Goal: Information Seeking & Learning: Learn about a topic

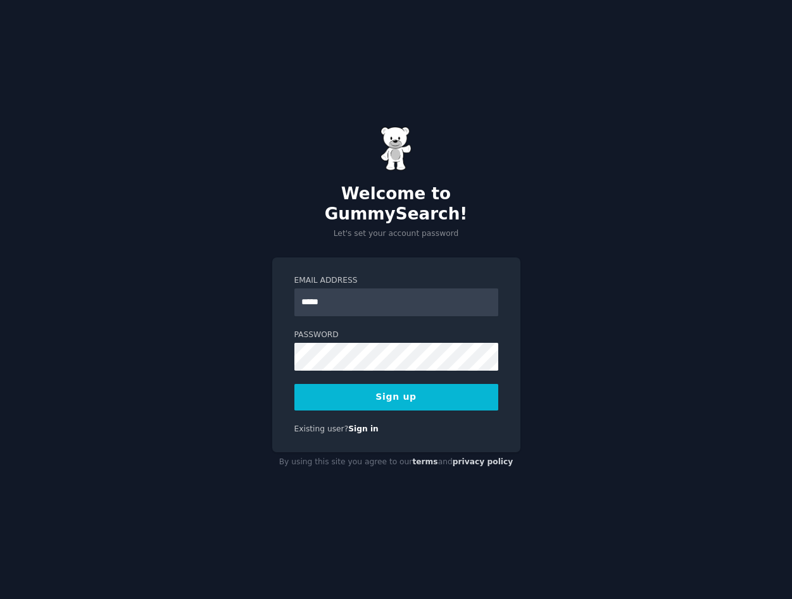
type input "**********"
click at [344, 387] on button "Sign up" at bounding box center [396, 397] width 204 height 27
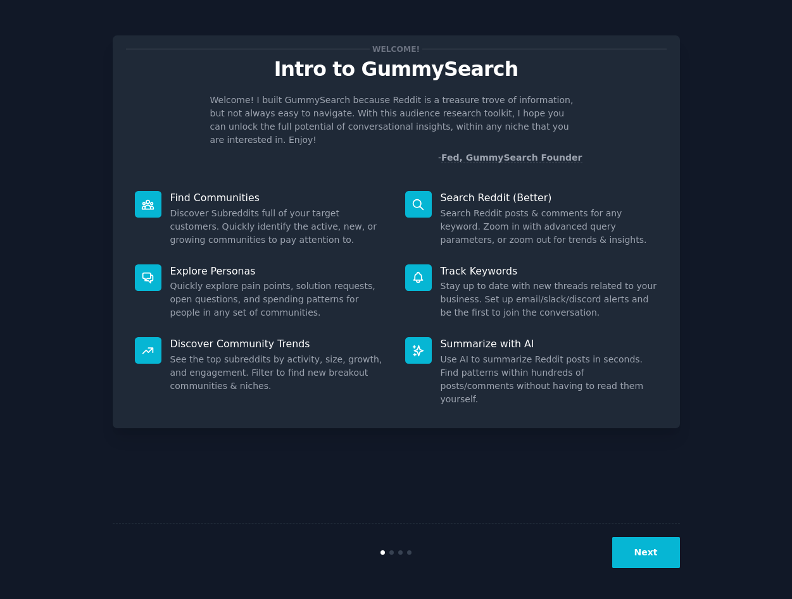
click at [607, 500] on div "Welcome! Intro to GummySearch Welcome! I built GummySearch because Reddit is a …" at bounding box center [396, 300] width 567 height 564
click at [639, 549] on button "Next" at bounding box center [646, 552] width 68 height 31
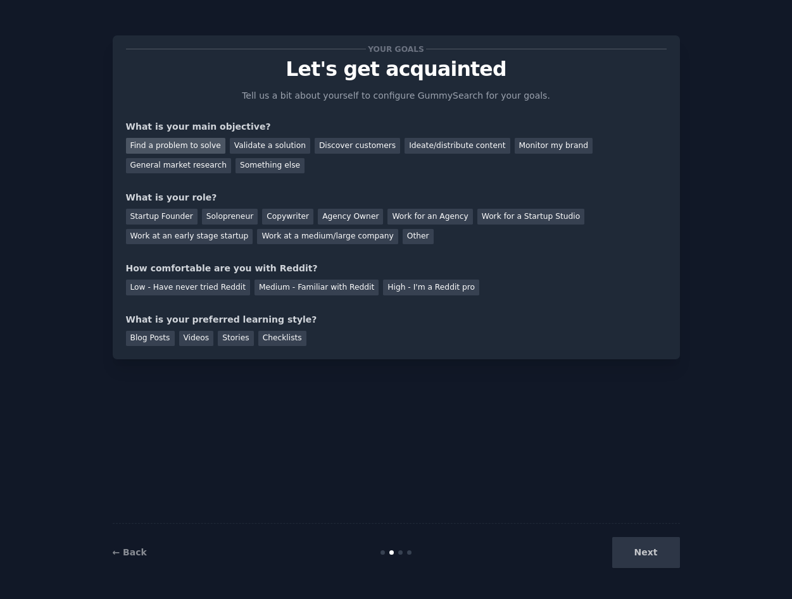
click at [184, 147] on div "Find a problem to solve" at bounding box center [175, 146] width 99 height 16
click at [287, 149] on div "Validate a solution" at bounding box center [270, 146] width 80 height 16
click at [189, 142] on div "Find a problem to solve" at bounding box center [175, 146] width 99 height 16
click at [173, 216] on div "Startup Founder" at bounding box center [162, 217] width 72 height 16
click at [338, 289] on div "Medium - Familiar with Reddit" at bounding box center [316, 288] width 124 height 16
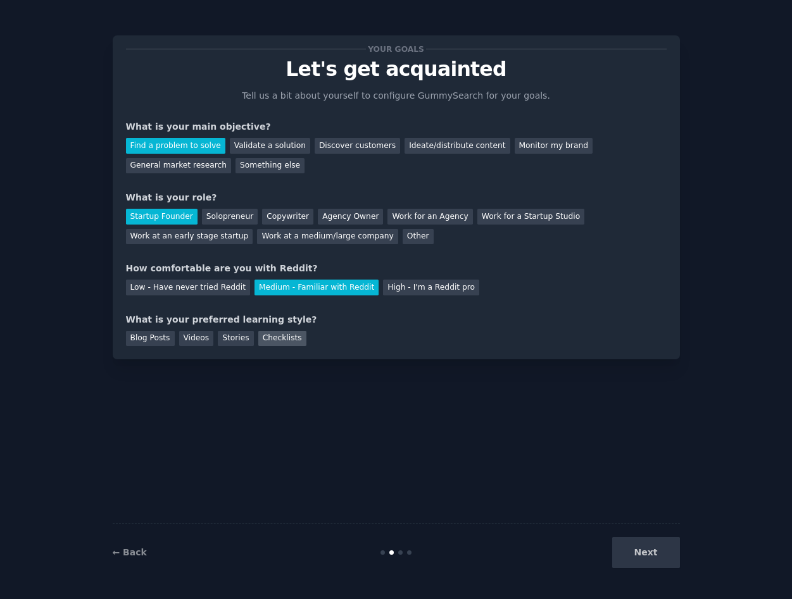
click at [271, 341] on div "Checklists" at bounding box center [282, 339] width 48 height 16
click at [657, 554] on button "Next" at bounding box center [646, 552] width 68 height 31
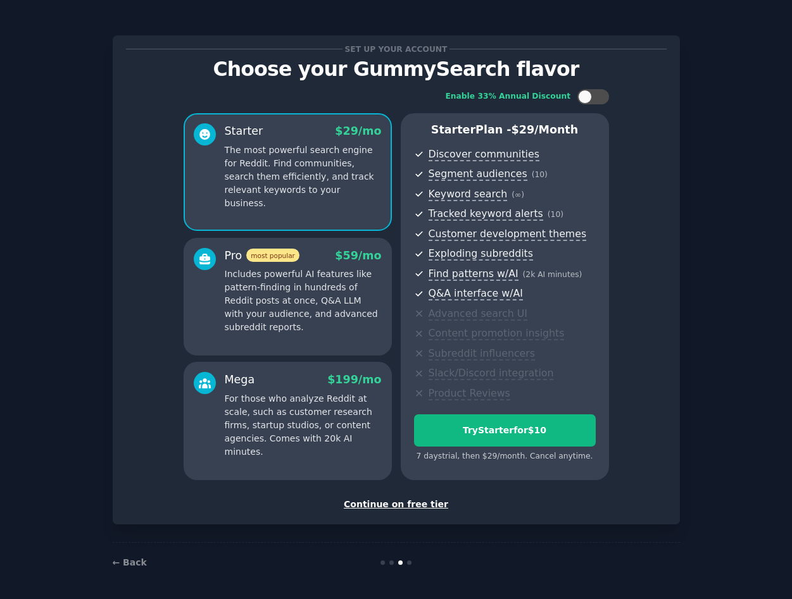
click at [408, 504] on div "Continue on free tier" at bounding box center [396, 504] width 540 height 13
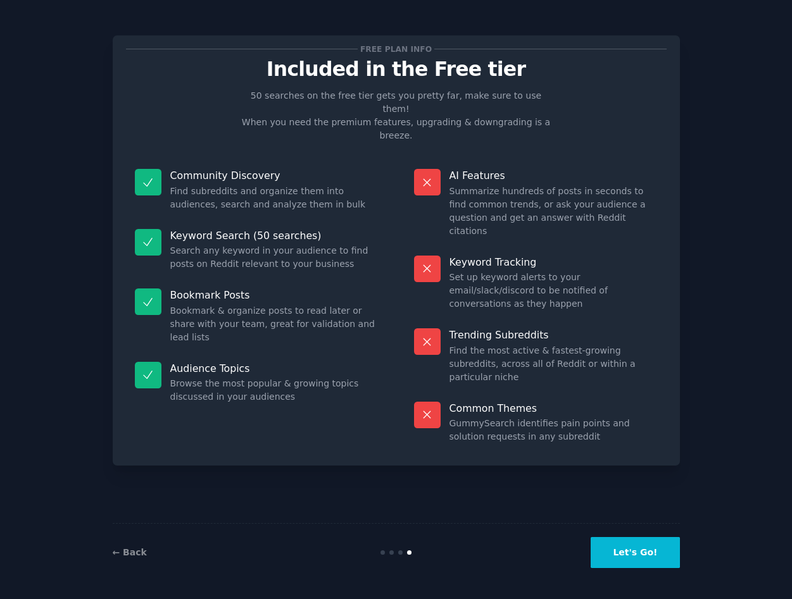
click at [623, 543] on button "Let's Go!" at bounding box center [634, 552] width 89 height 31
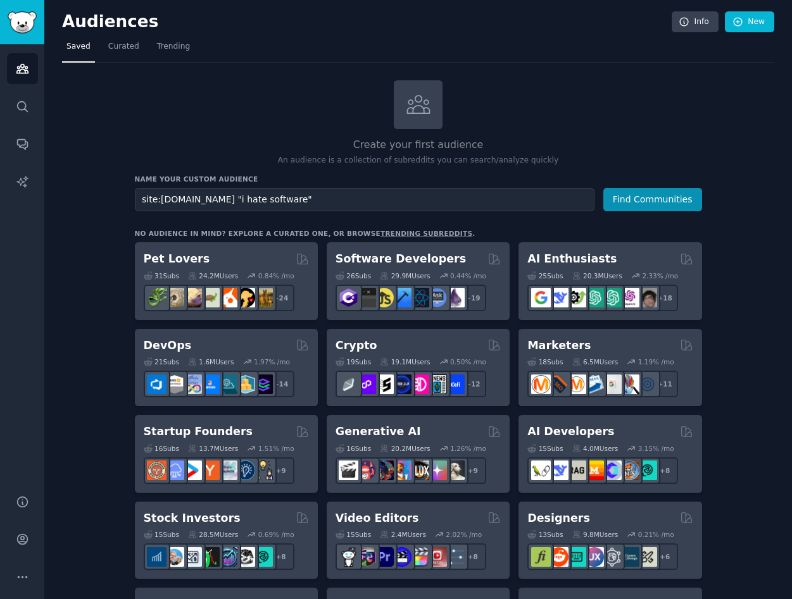
type input "site:reddit.com "i hate software""
click at [603, 188] on button "Find Communities" at bounding box center [652, 199] width 99 height 23
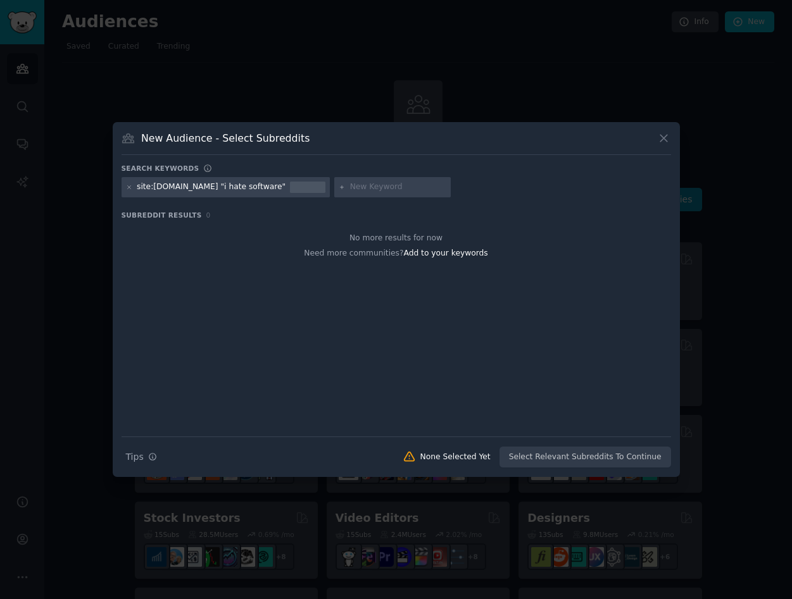
click at [334, 179] on div at bounding box center [392, 187] width 116 height 20
click at [350, 187] on input "text" at bounding box center [398, 187] width 96 height 11
type input "software"
click at [240, 188] on div "site:reddit.com "i hate software"" at bounding box center [211, 187] width 149 height 11
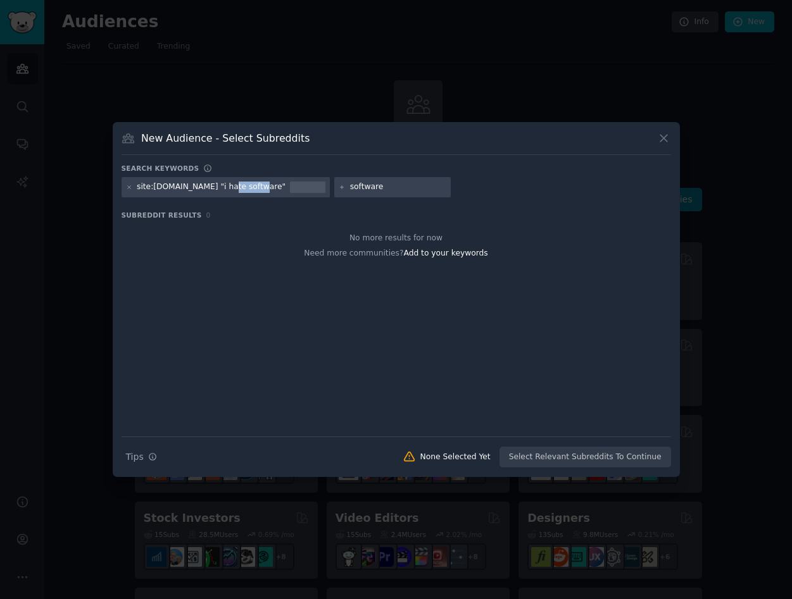
click at [232, 188] on div "site:reddit.com "i hate software"" at bounding box center [211, 187] width 149 height 11
click at [571, 461] on div "Search Tips Tips None Selected Yet Select Relevant Subreddits To Continue" at bounding box center [395, 453] width 549 height 32
click at [449, 259] on div "Need more communities? Add to your keywords" at bounding box center [395, 252] width 549 height 16
click at [458, 254] on span "Add to your keywords" at bounding box center [446, 253] width 84 height 9
click at [432, 253] on span "Add to your keywords" at bounding box center [446, 253] width 84 height 9
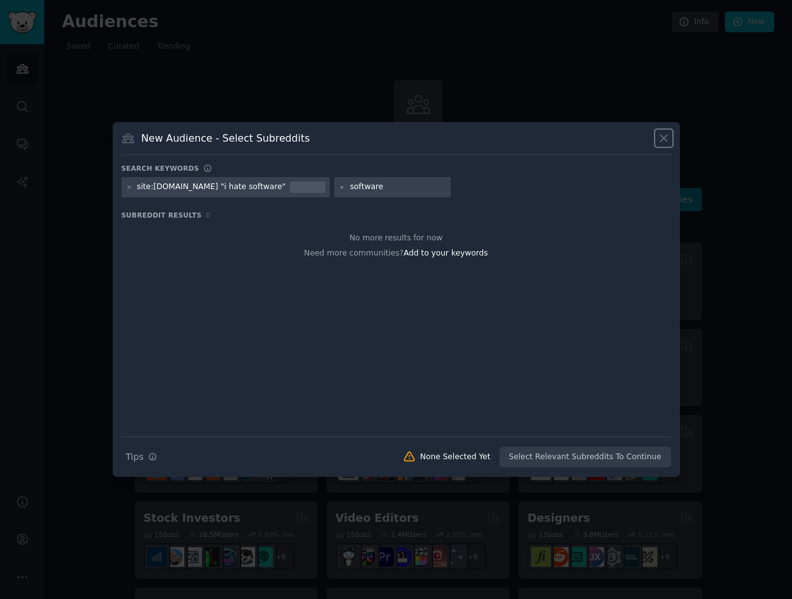
click at [663, 135] on icon at bounding box center [663, 138] width 13 height 13
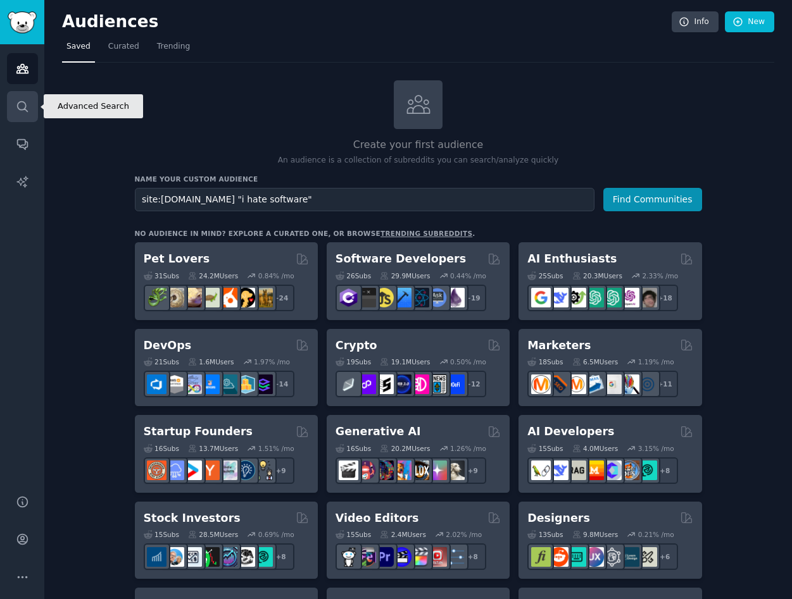
click at [23, 104] on icon "Sidebar" at bounding box center [22, 106] width 13 height 13
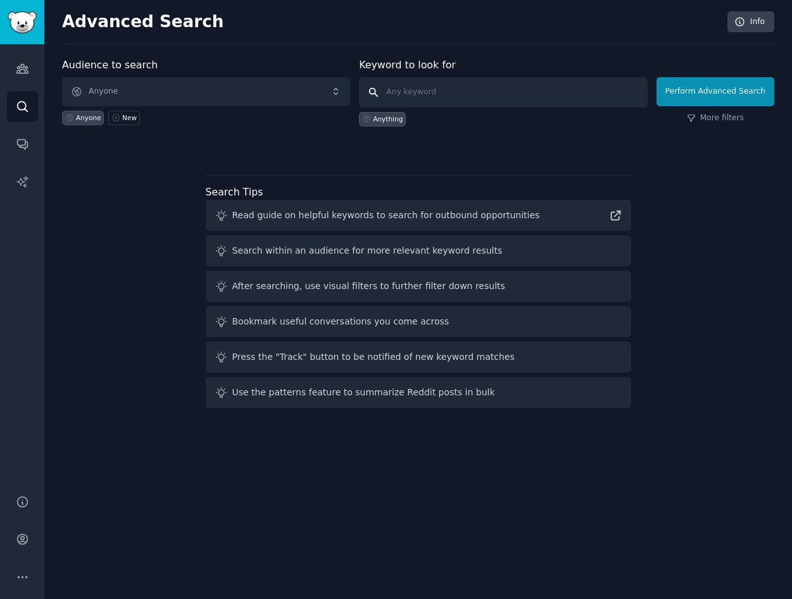
click at [411, 92] on input "text" at bounding box center [503, 92] width 288 height 30
click at [720, 93] on button "Perform Advanced Search" at bounding box center [715, 91] width 118 height 29
click at [446, 95] on input "text" at bounding box center [503, 92] width 288 height 30
type input "software"
click at [711, 121] on link "More filters" at bounding box center [715, 118] width 57 height 11
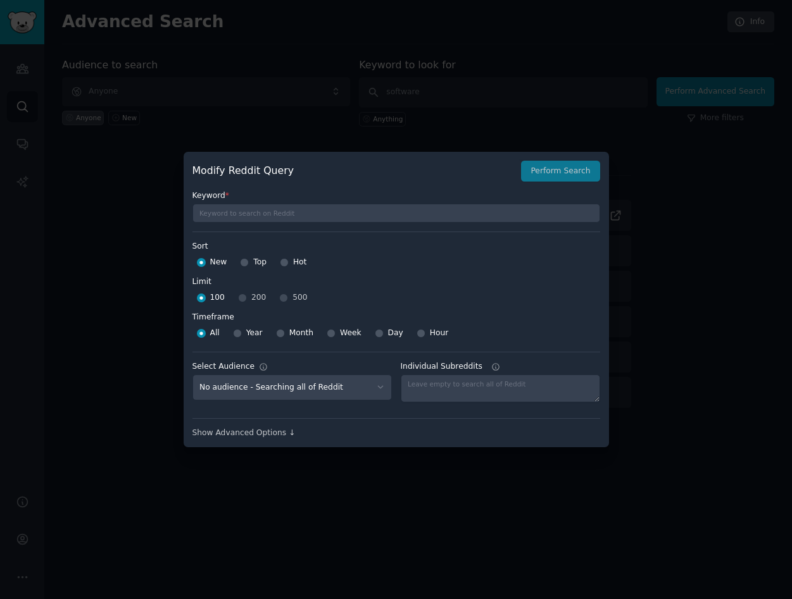
click at [676, 185] on div at bounding box center [396, 299] width 792 height 599
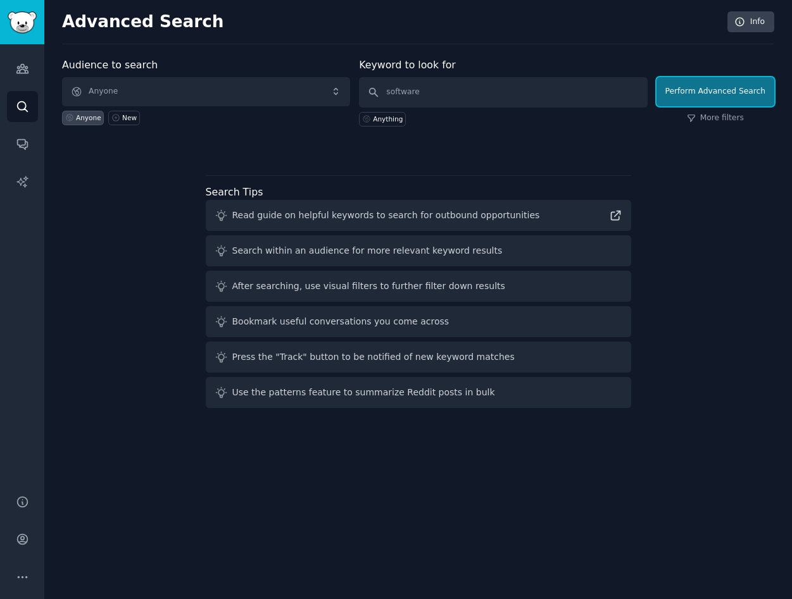
click at [720, 102] on button "Perform Advanced Search" at bounding box center [715, 91] width 118 height 29
click at [457, 95] on input "text" at bounding box center [503, 92] width 288 height 30
type input "software"
click button "Perform Advanced Search" at bounding box center [715, 91] width 118 height 29
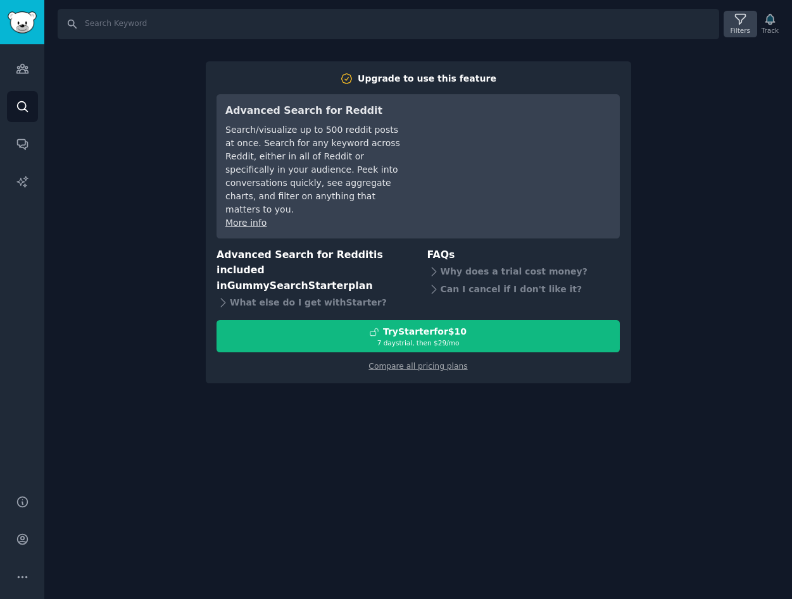
click at [735, 24] on icon at bounding box center [739, 19] width 13 height 13
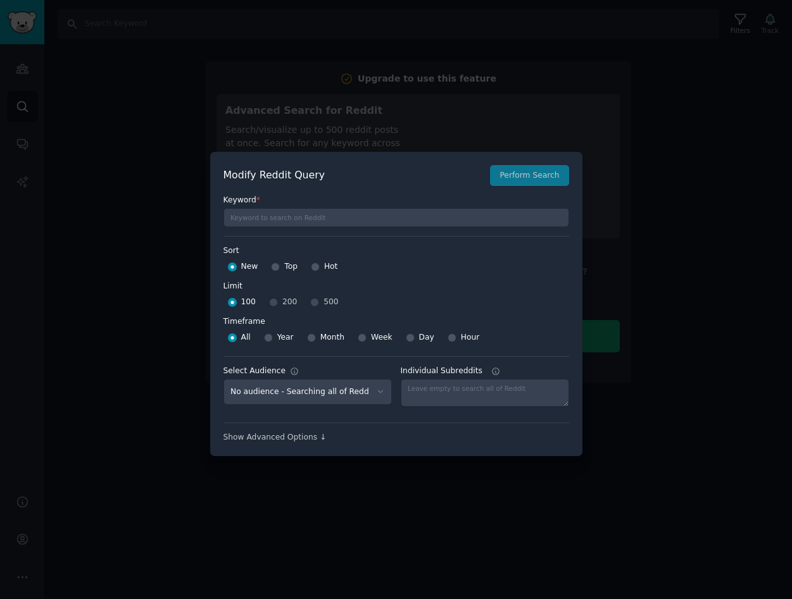
click at [515, 115] on div at bounding box center [396, 299] width 792 height 599
